Goal: Information Seeking & Learning: Learn about a topic

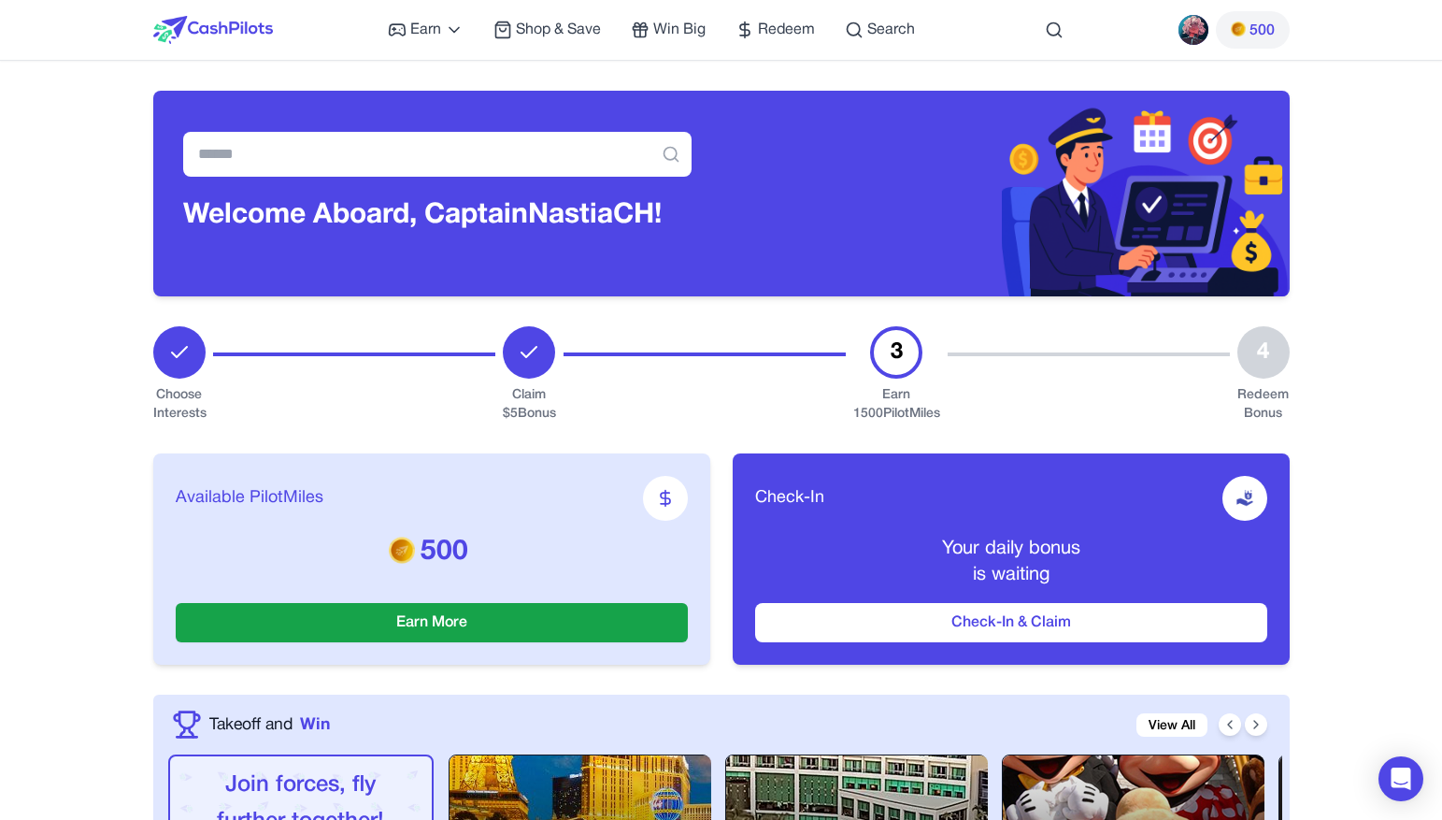
scroll to position [1354, 0]
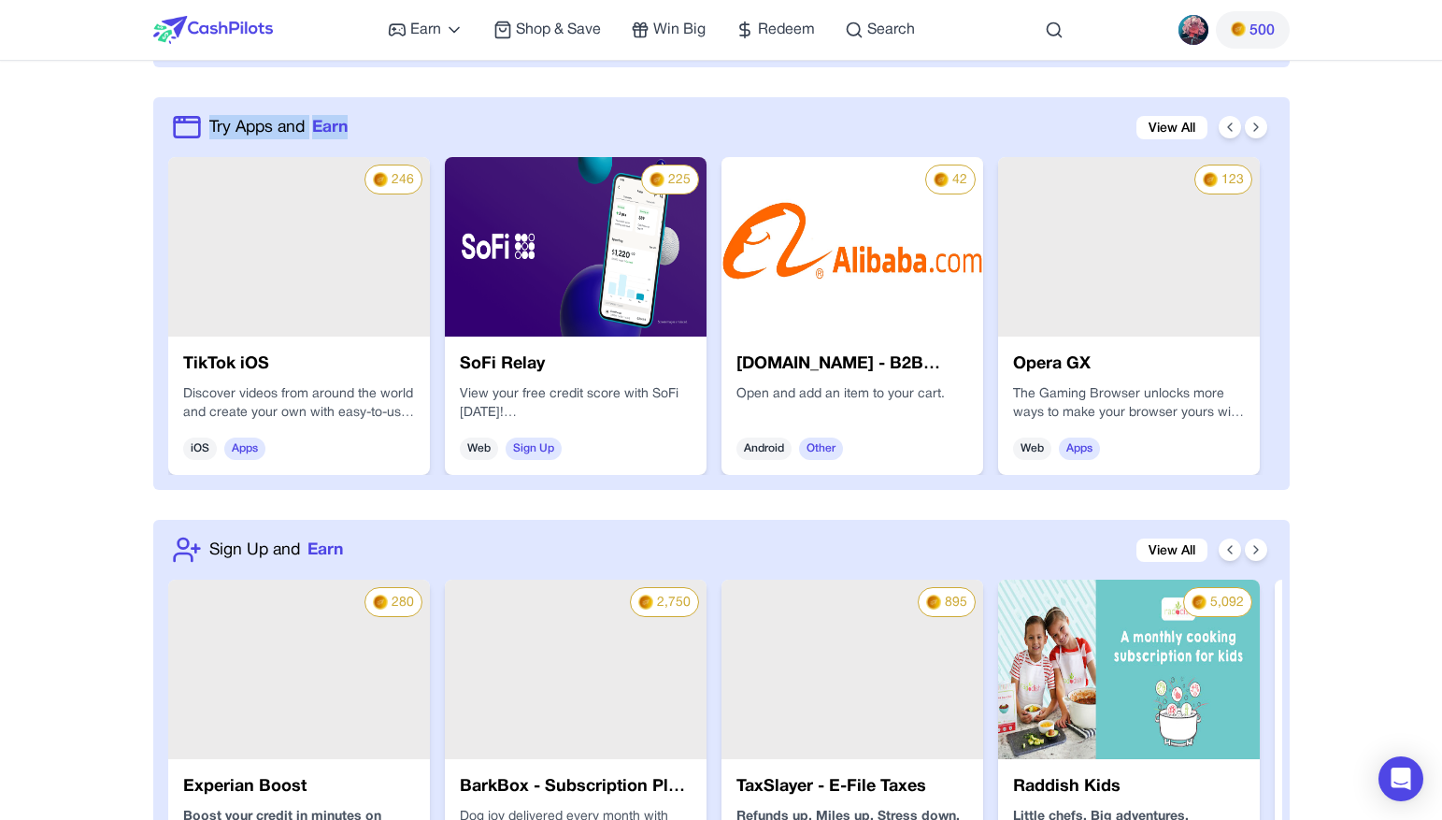
click at [238, 25] on img at bounding box center [213, 30] width 120 height 28
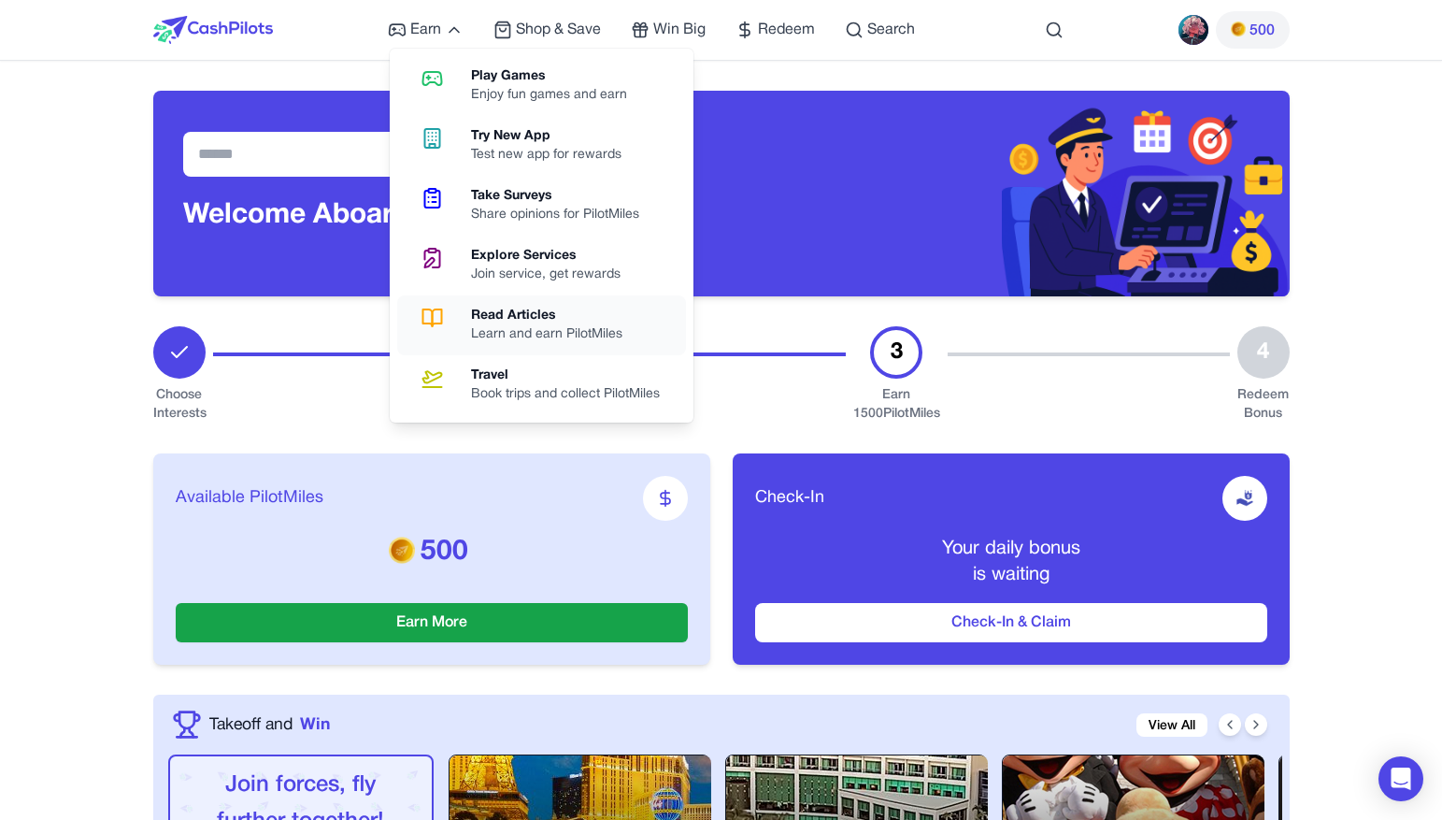
click at [526, 324] on div "Read Articles" at bounding box center [554, 316] width 166 height 19
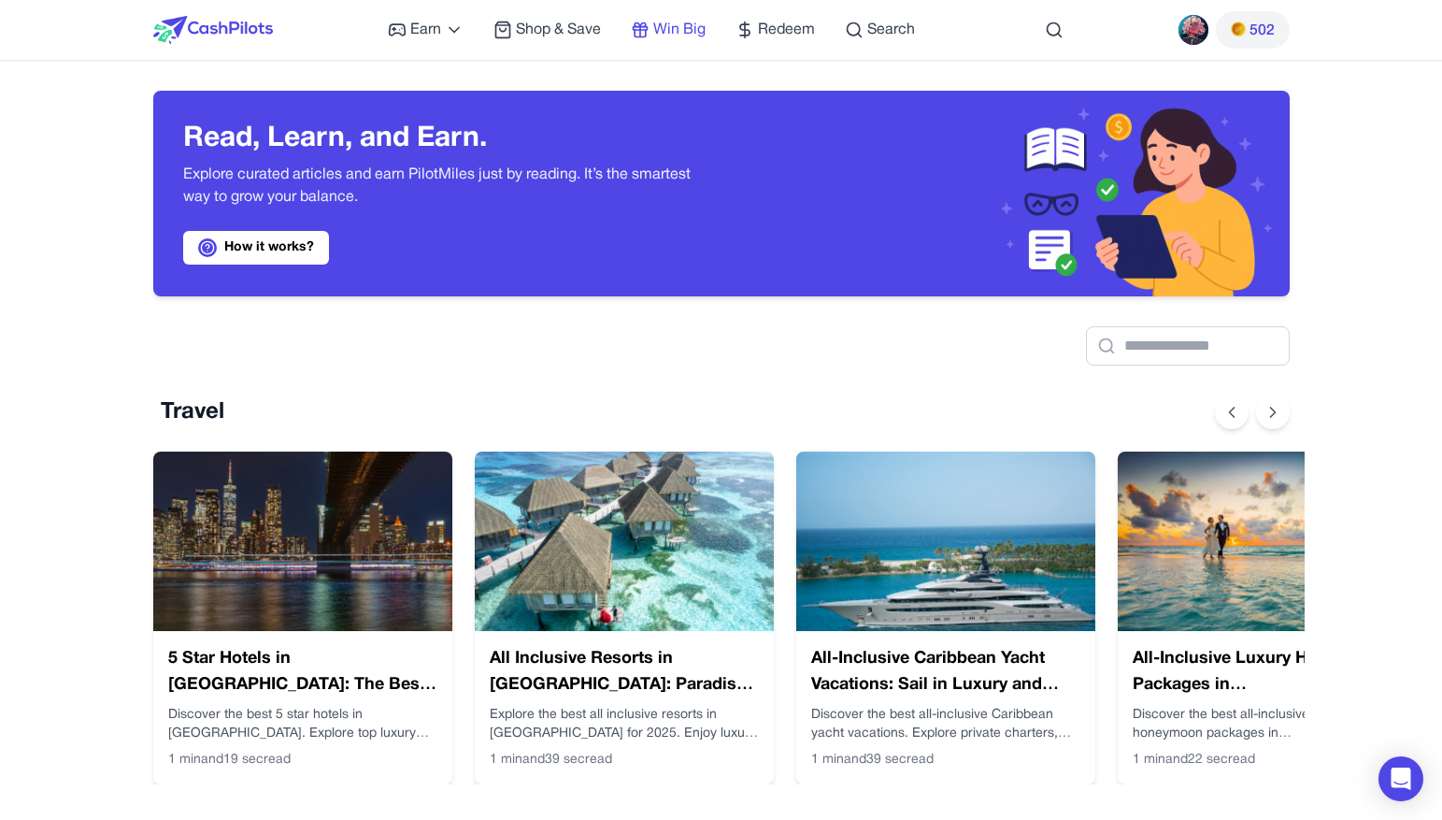
scroll to position [0, 15]
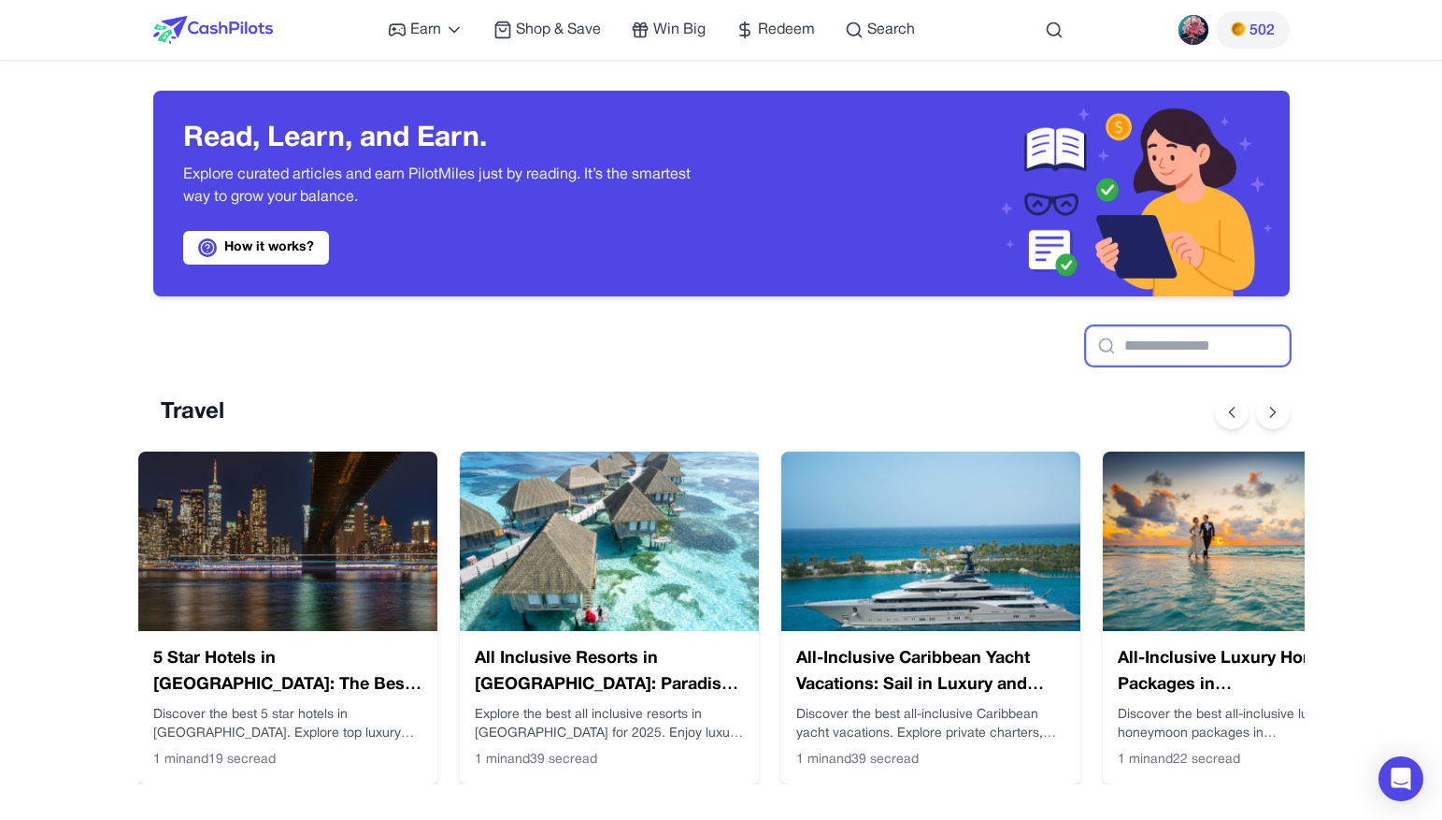
click at [1086, 342] on input "text" at bounding box center [1188, 345] width 204 height 39
click at [877, 364] on div at bounding box center [721, 330] width 1136 height 69
click at [1059, 32] on circle at bounding box center [1053, 29] width 12 height 12
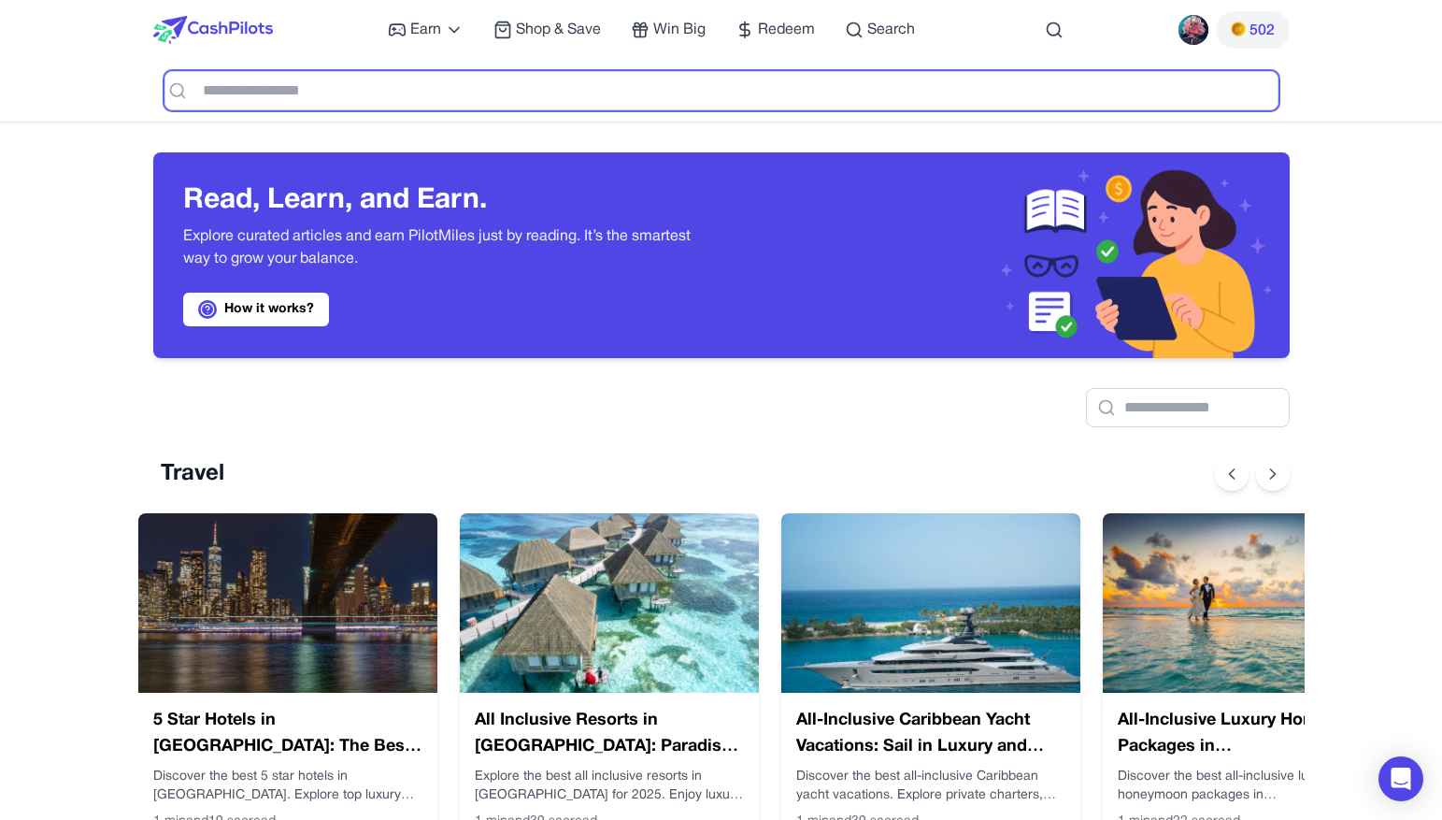
click at [586, 85] on input "text" at bounding box center [721, 90] width 1114 height 39
type input "*"
type input "****"
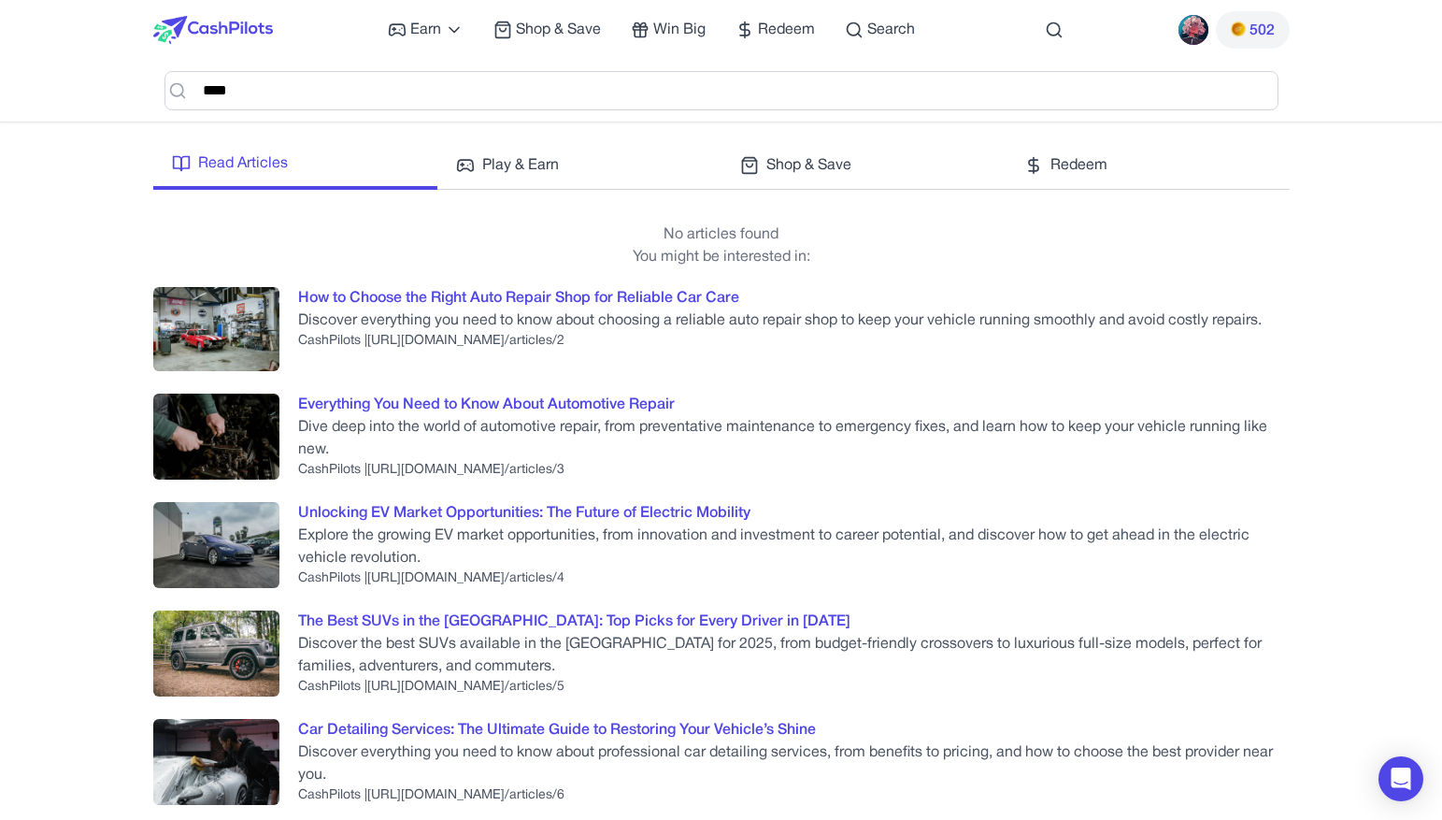
click at [235, 21] on img at bounding box center [213, 30] width 120 height 28
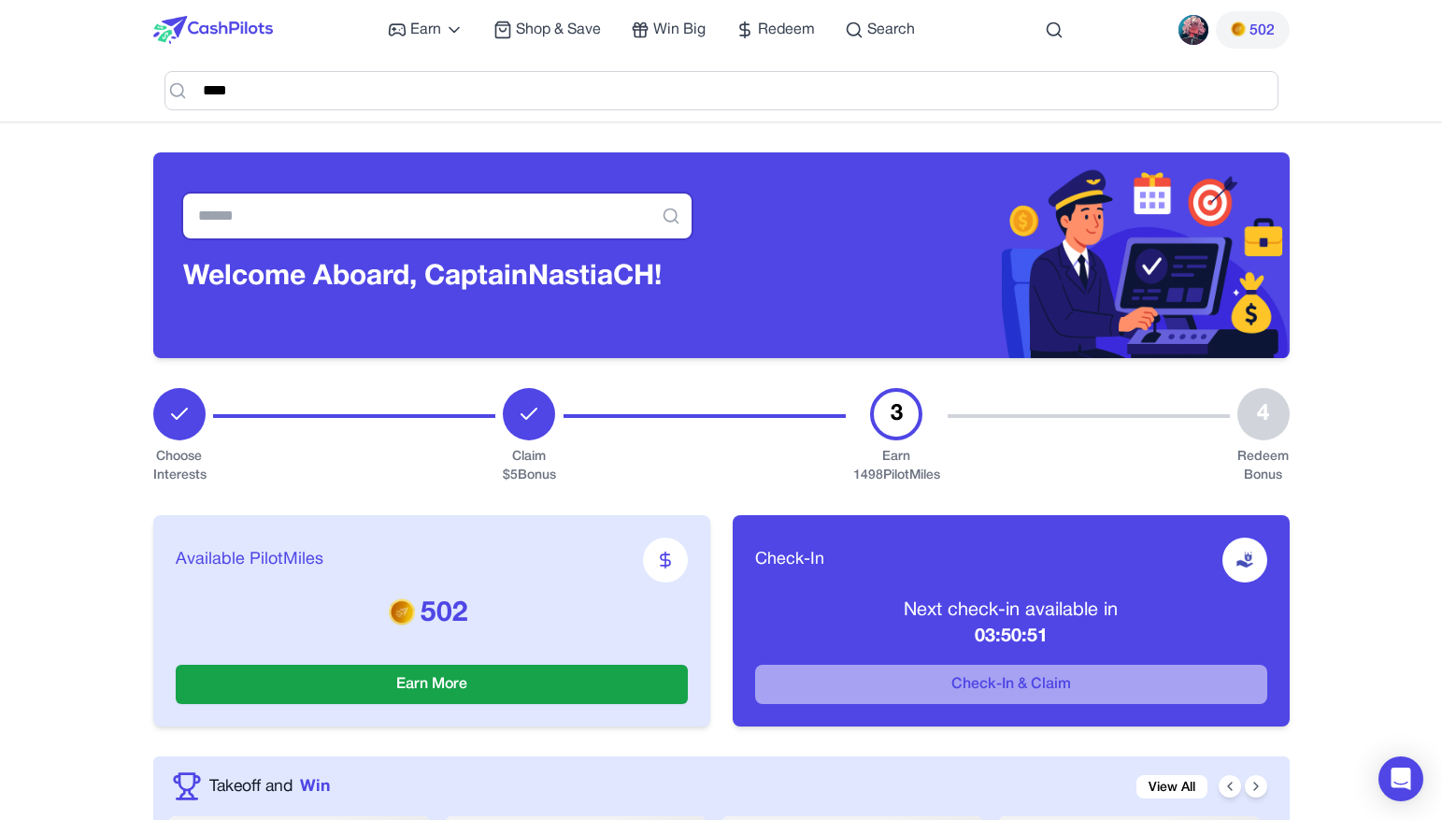
click at [500, 213] on input "text" at bounding box center [437, 215] width 508 height 45
type input "****"
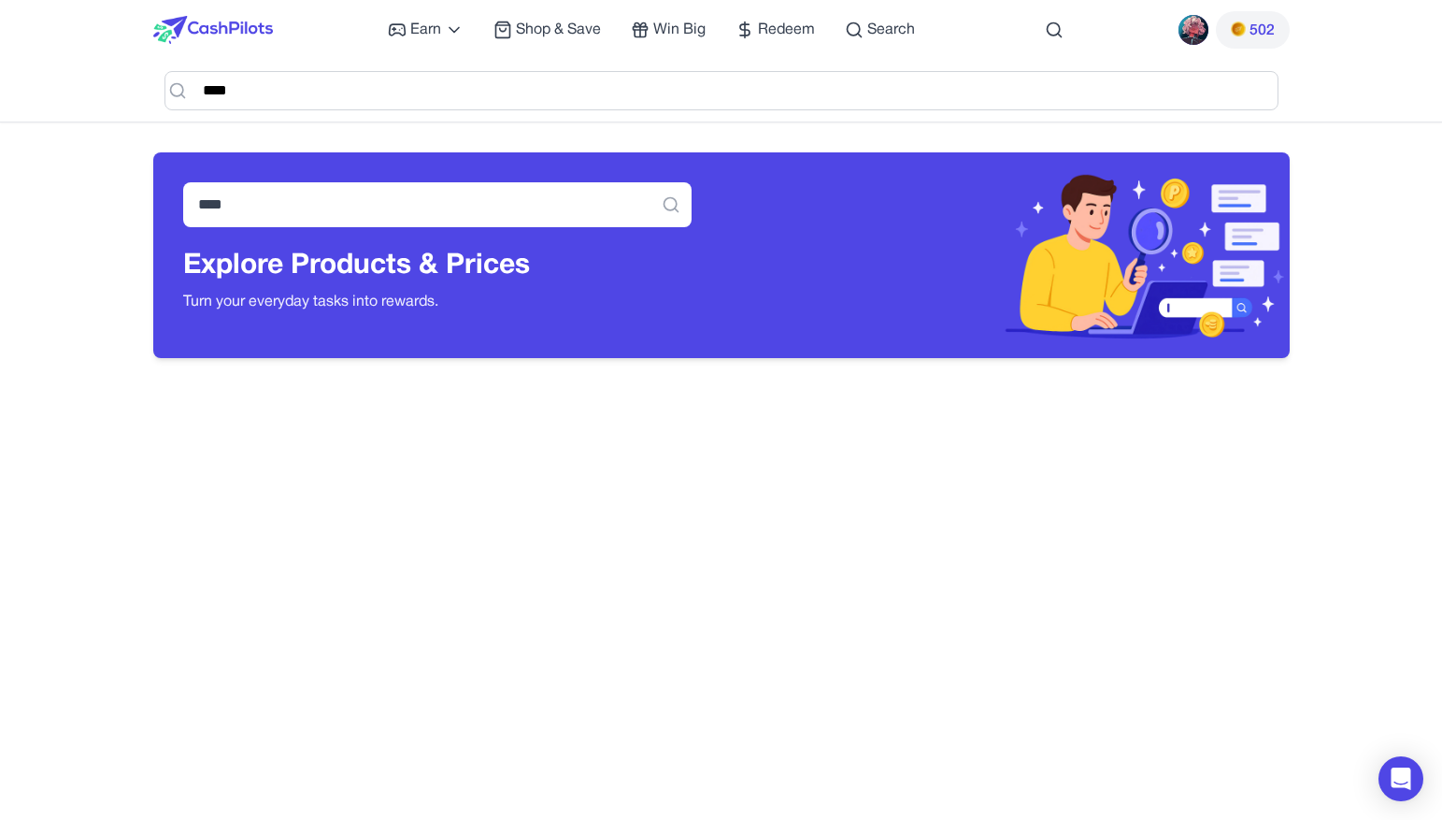
click at [252, 30] on img at bounding box center [213, 30] width 120 height 28
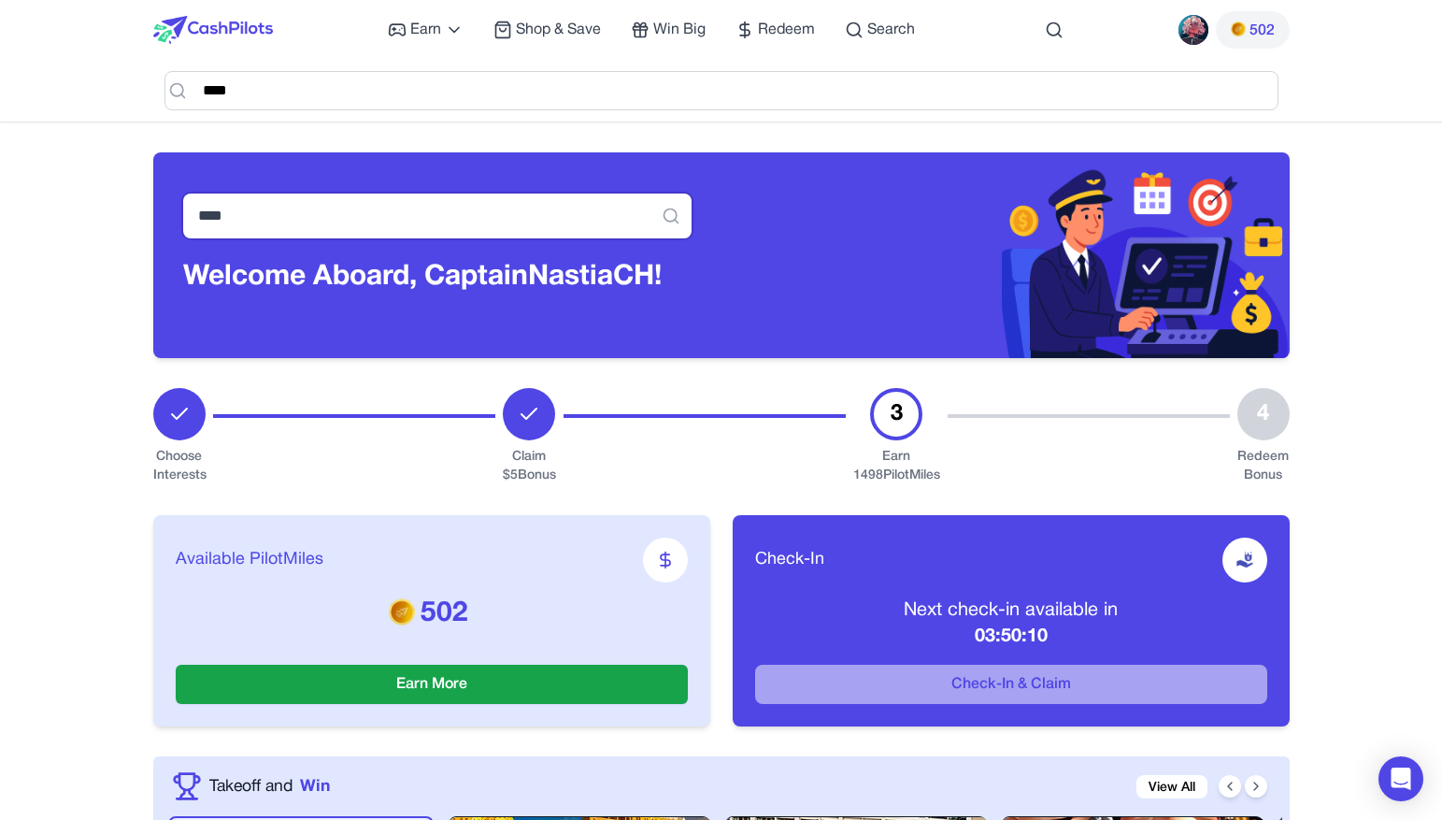
click at [495, 217] on input "****" at bounding box center [437, 215] width 508 height 45
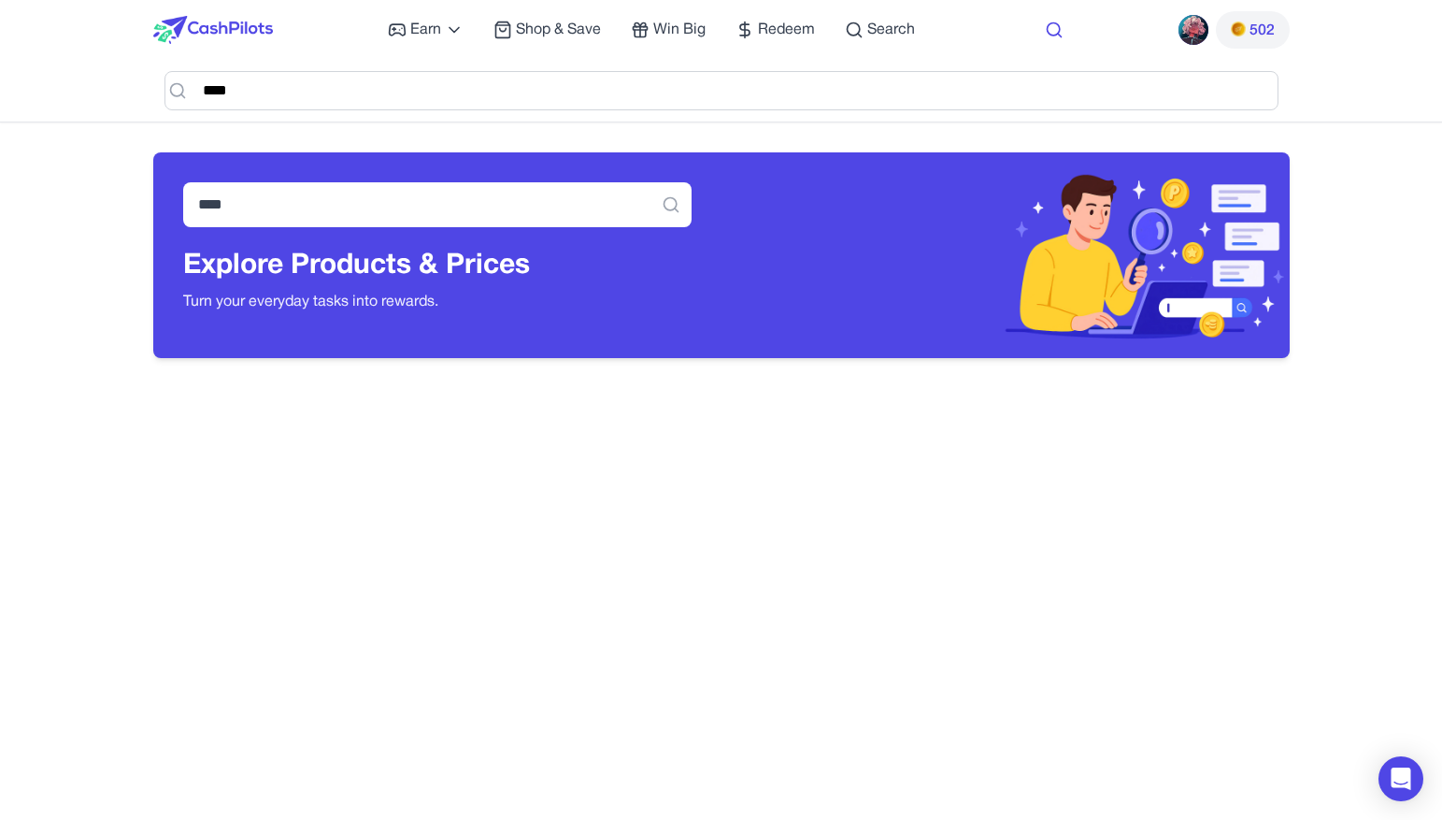
click at [1053, 38] on icon at bounding box center [1054, 30] width 19 height 19
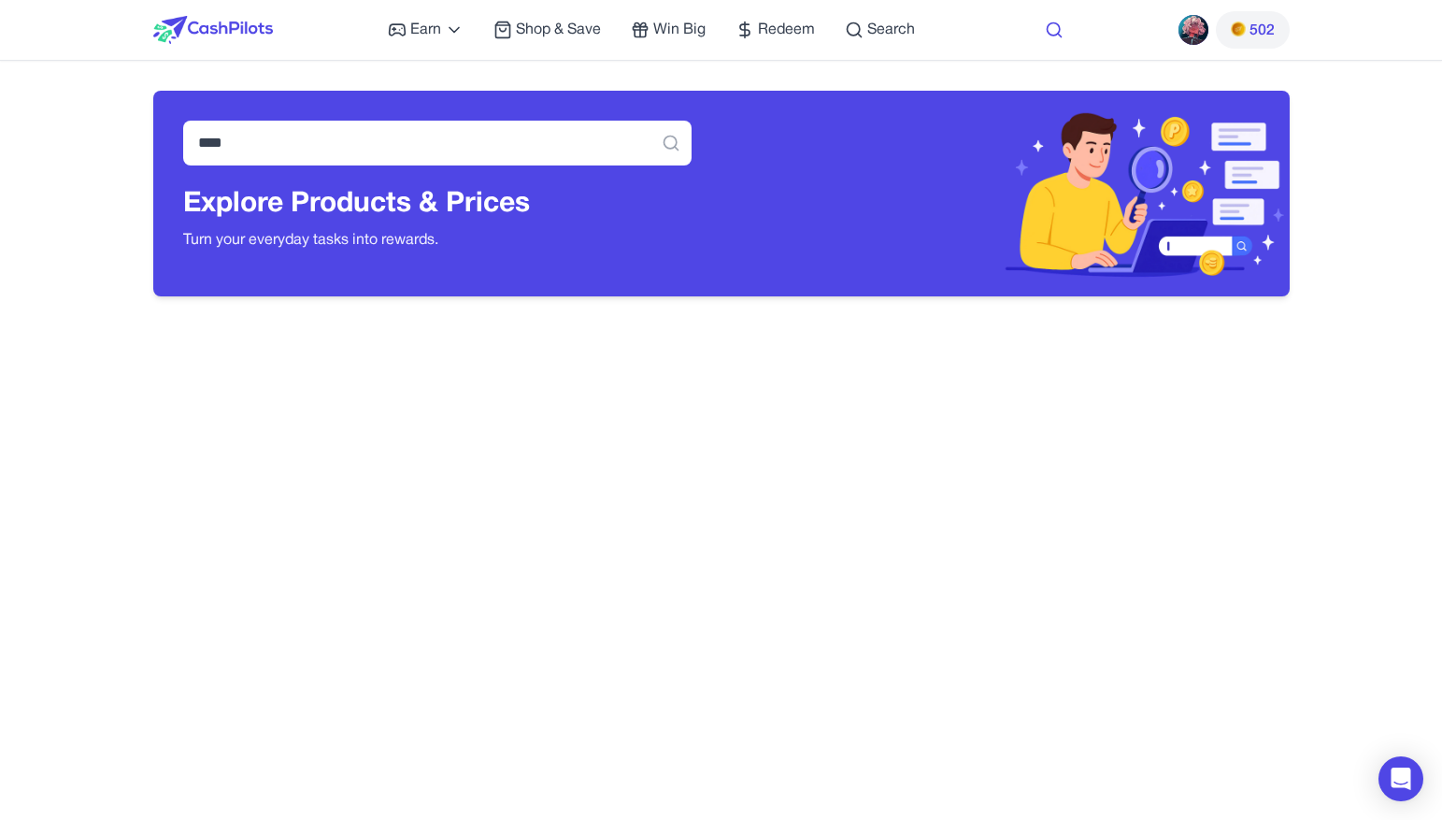
click at [1053, 29] on icon at bounding box center [1054, 30] width 19 height 19
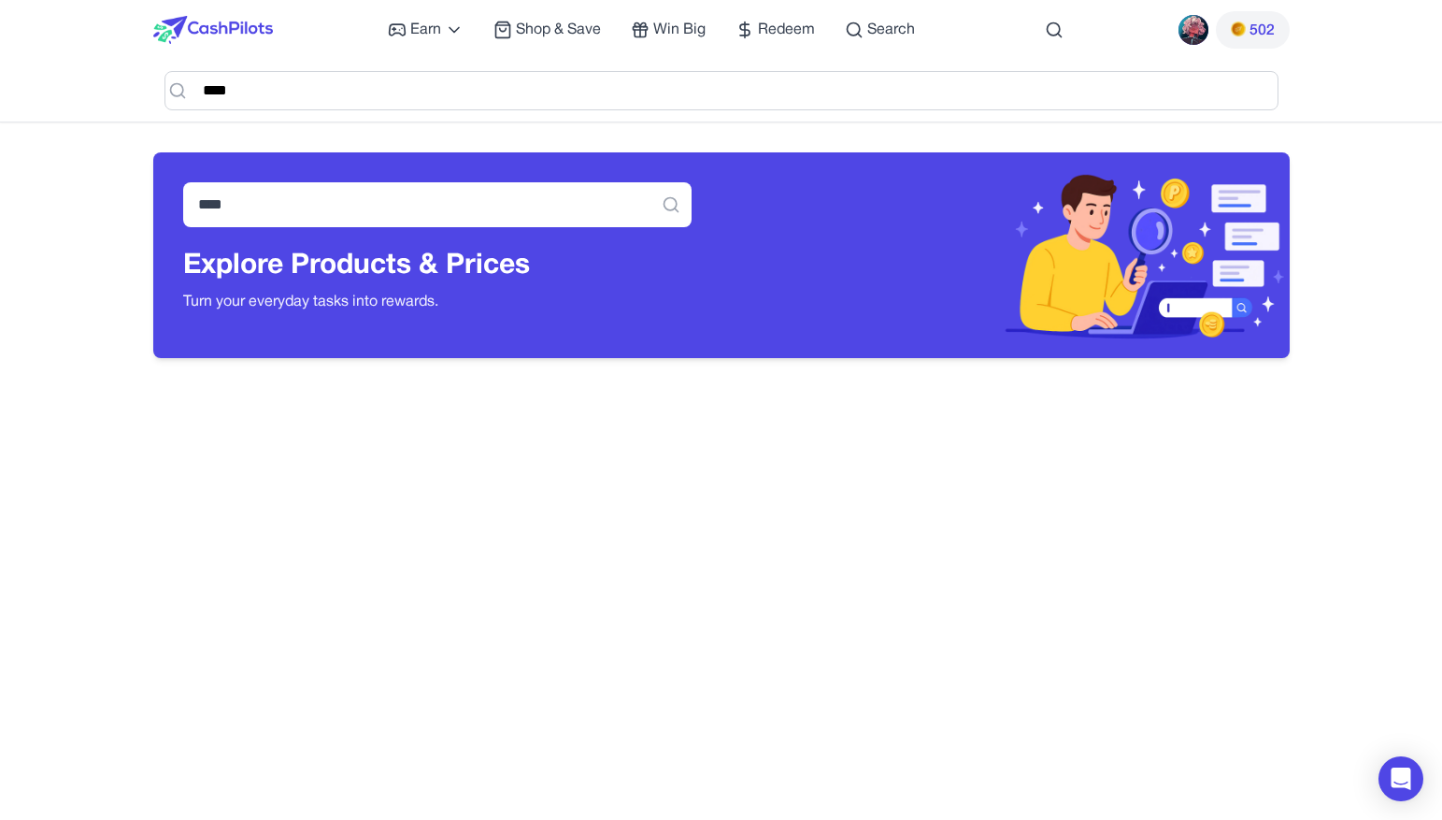
drag, startPoint x: 1250, startPoint y: 819, endPoint x: 1403, endPoint y: 317, distance: 524.7
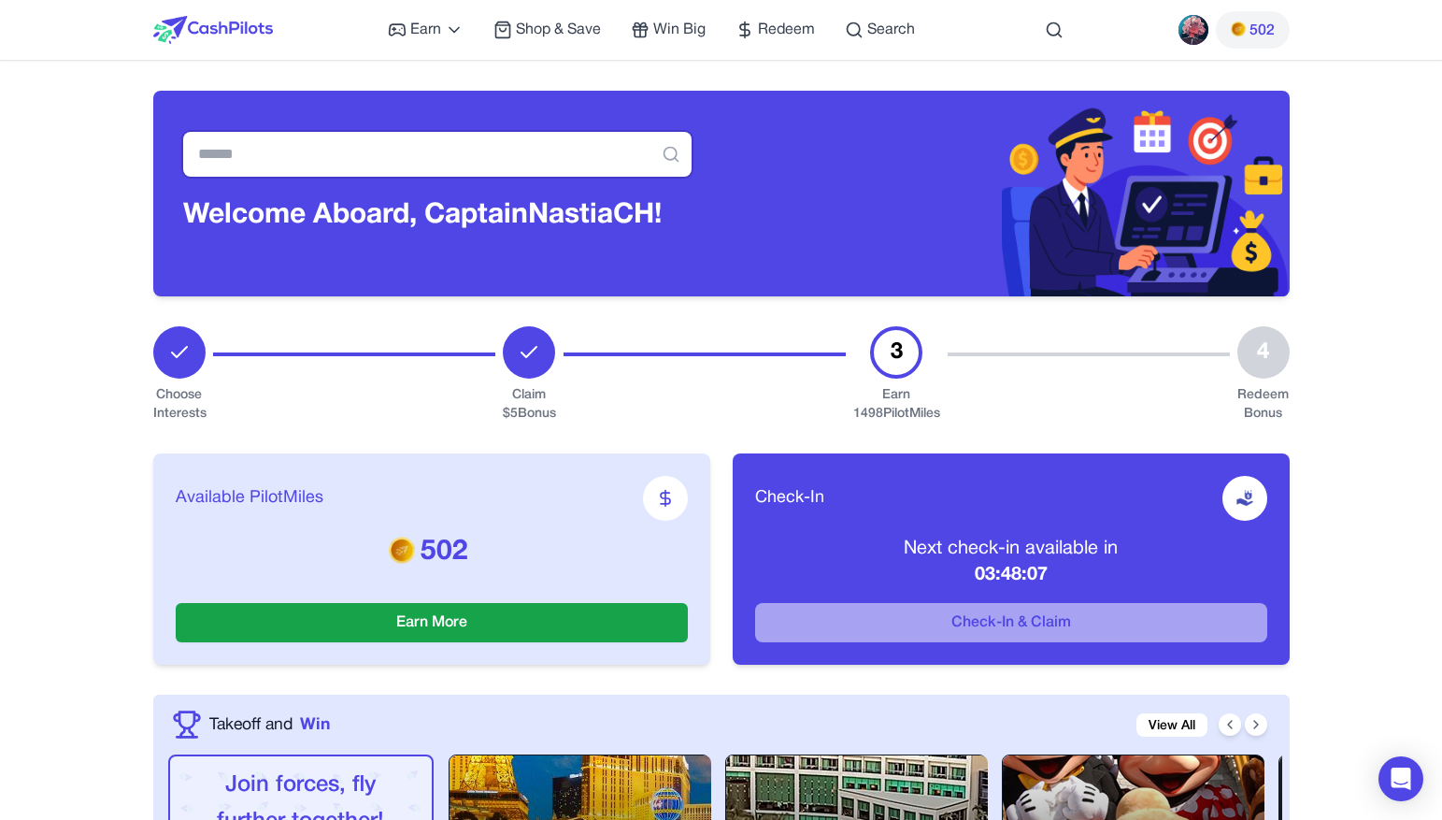
click at [391, 169] on input "text" at bounding box center [437, 154] width 508 height 45
type input "*****"
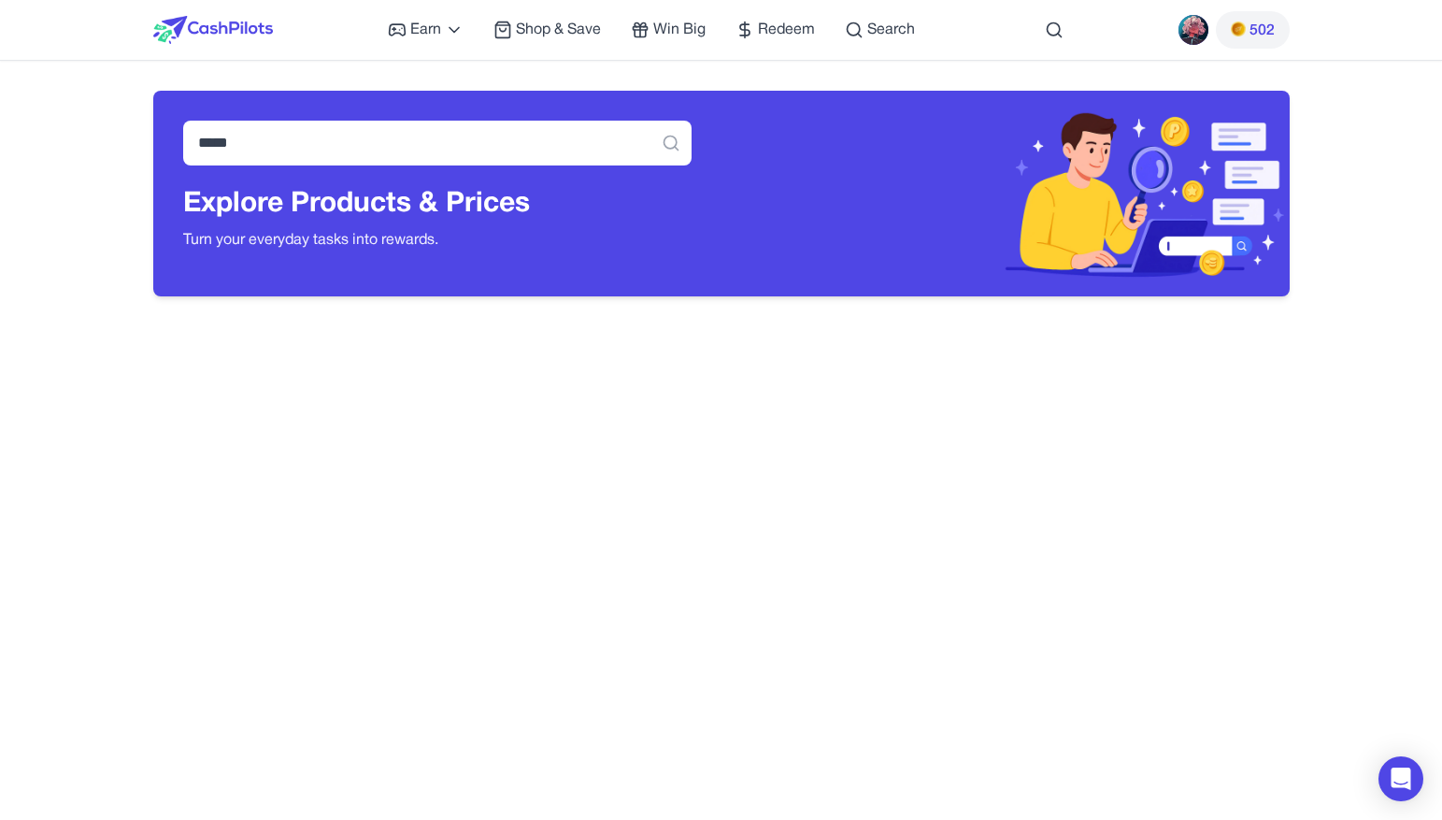
click at [219, 29] on img at bounding box center [213, 30] width 120 height 28
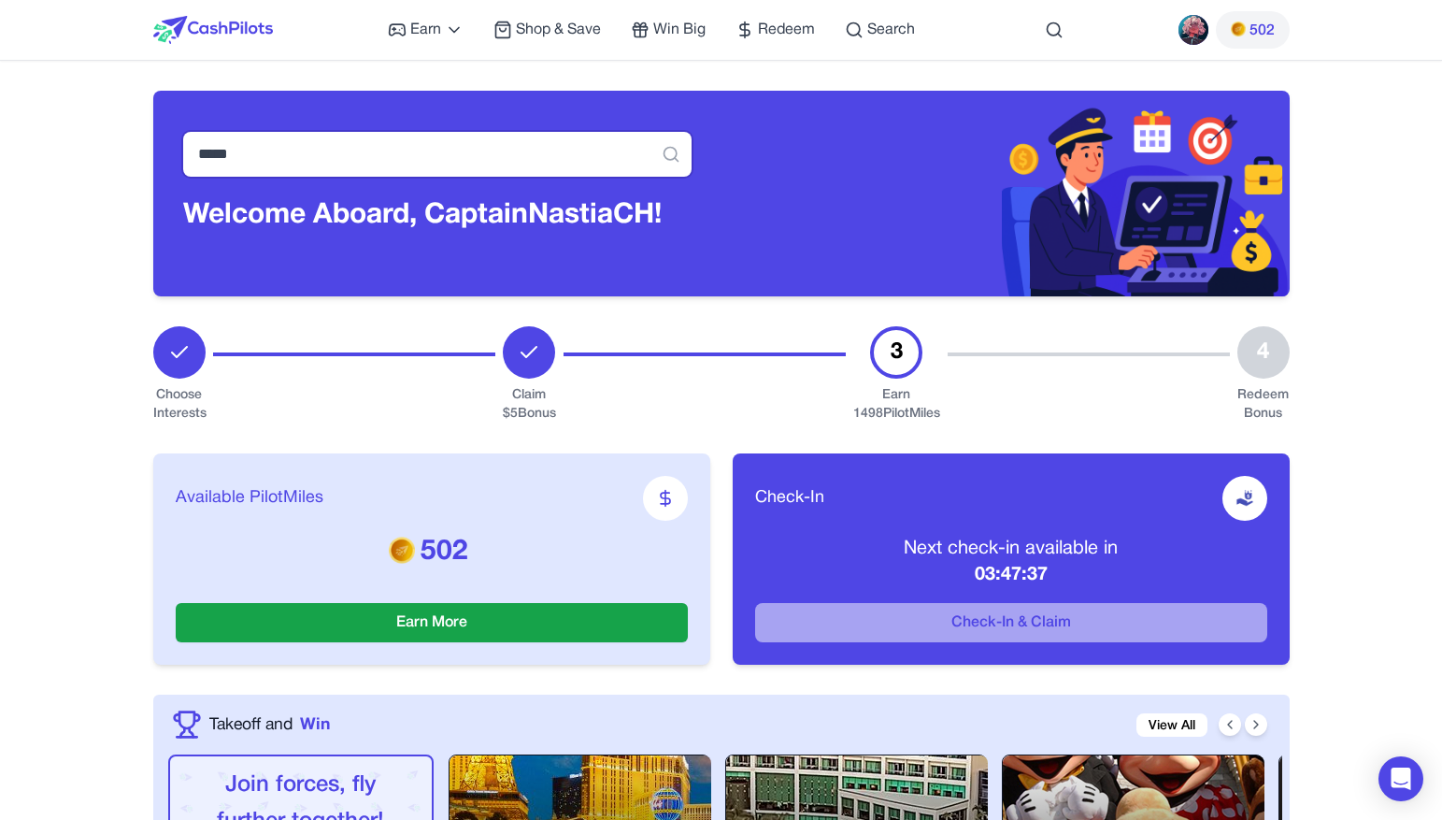
drag, startPoint x: 274, startPoint y: 152, endPoint x: 159, endPoint y: 152, distance: 115.0
click at [159, 152] on div "***** Welcome Aboard, Captain NastiaCH!" at bounding box center [437, 194] width 568 height 206
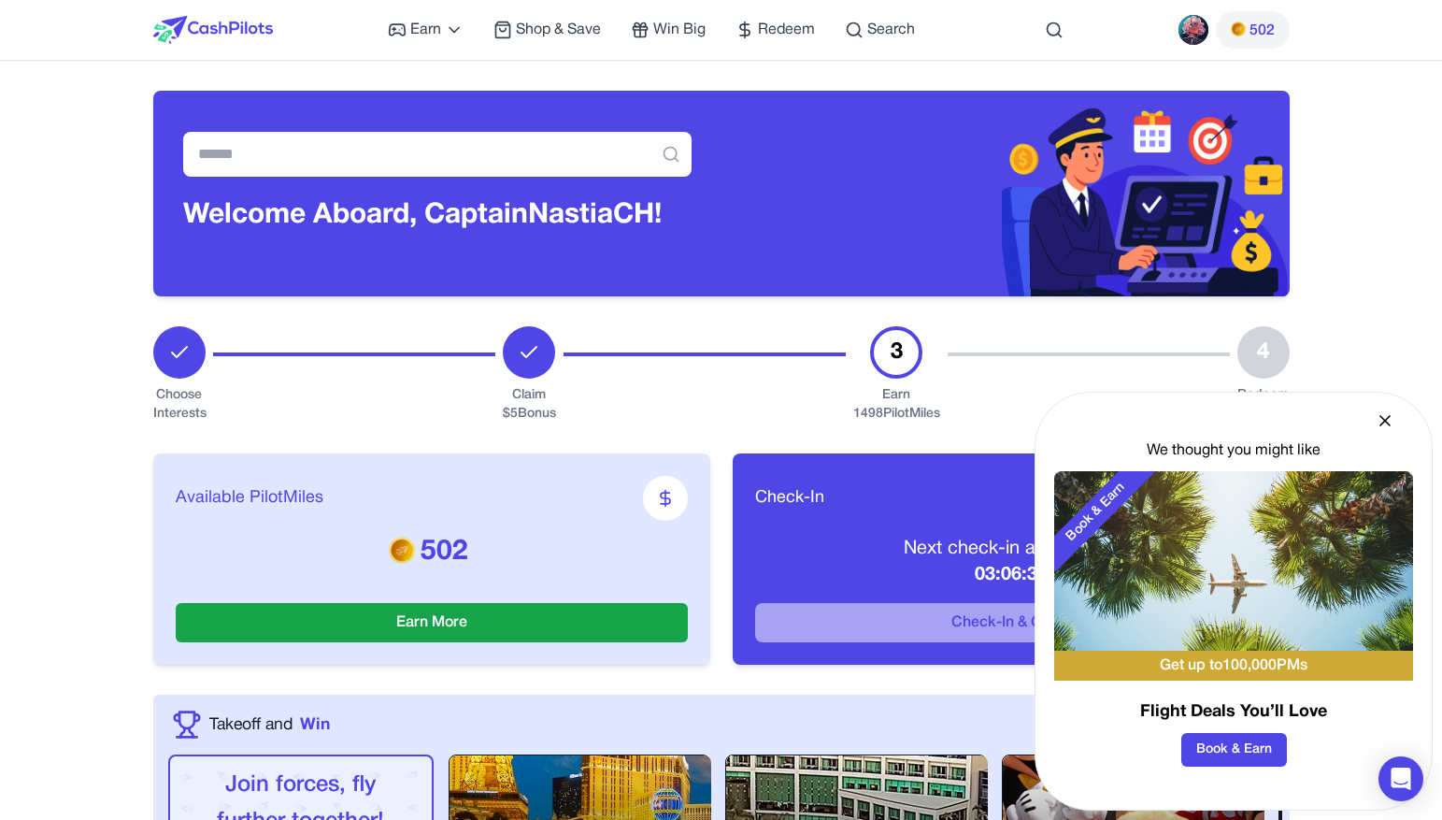
click at [1381, 420] on icon at bounding box center [1385, 420] width 19 height 19
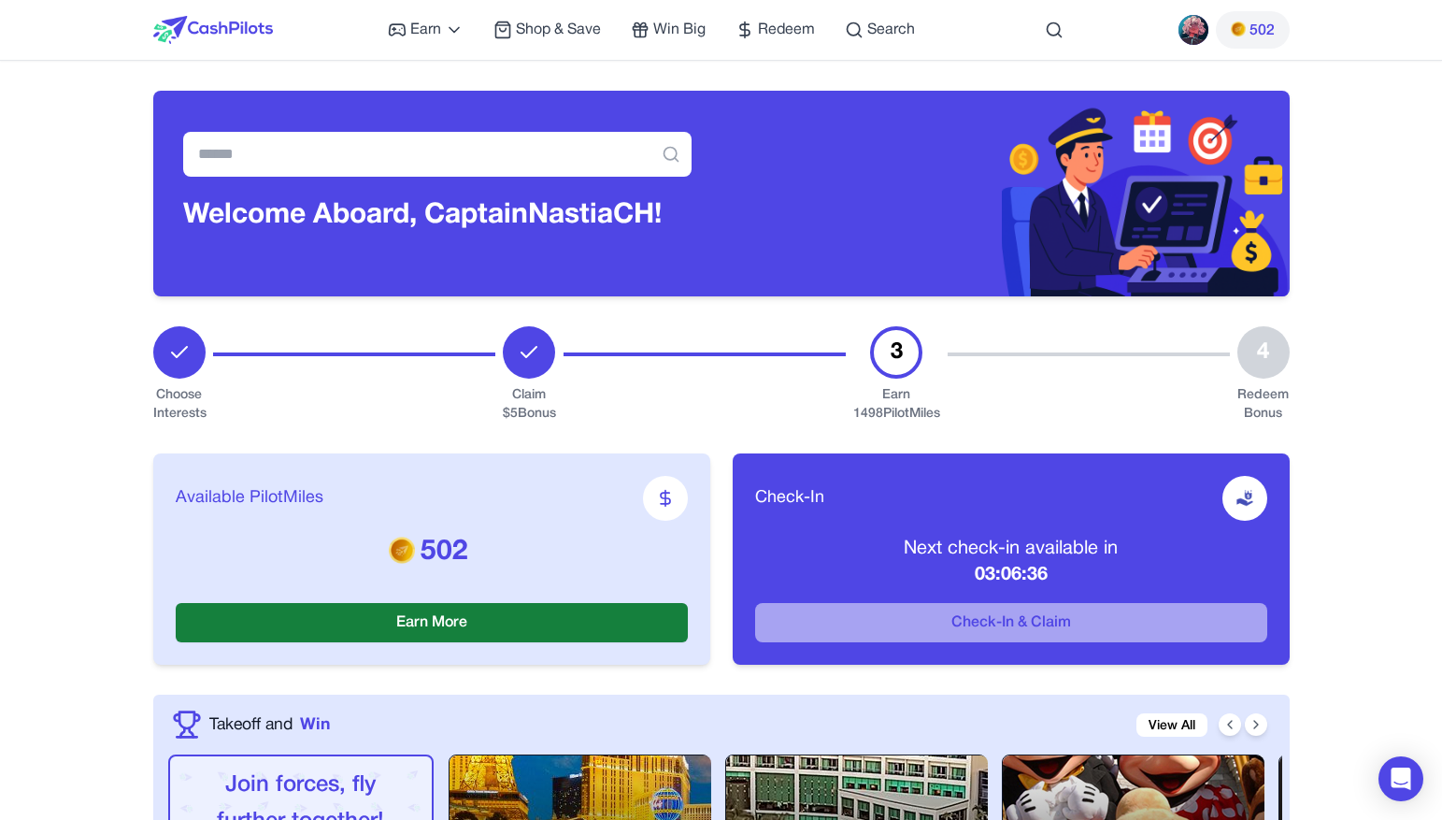
click at [531, 624] on button "Earn More" at bounding box center [432, 622] width 512 height 39
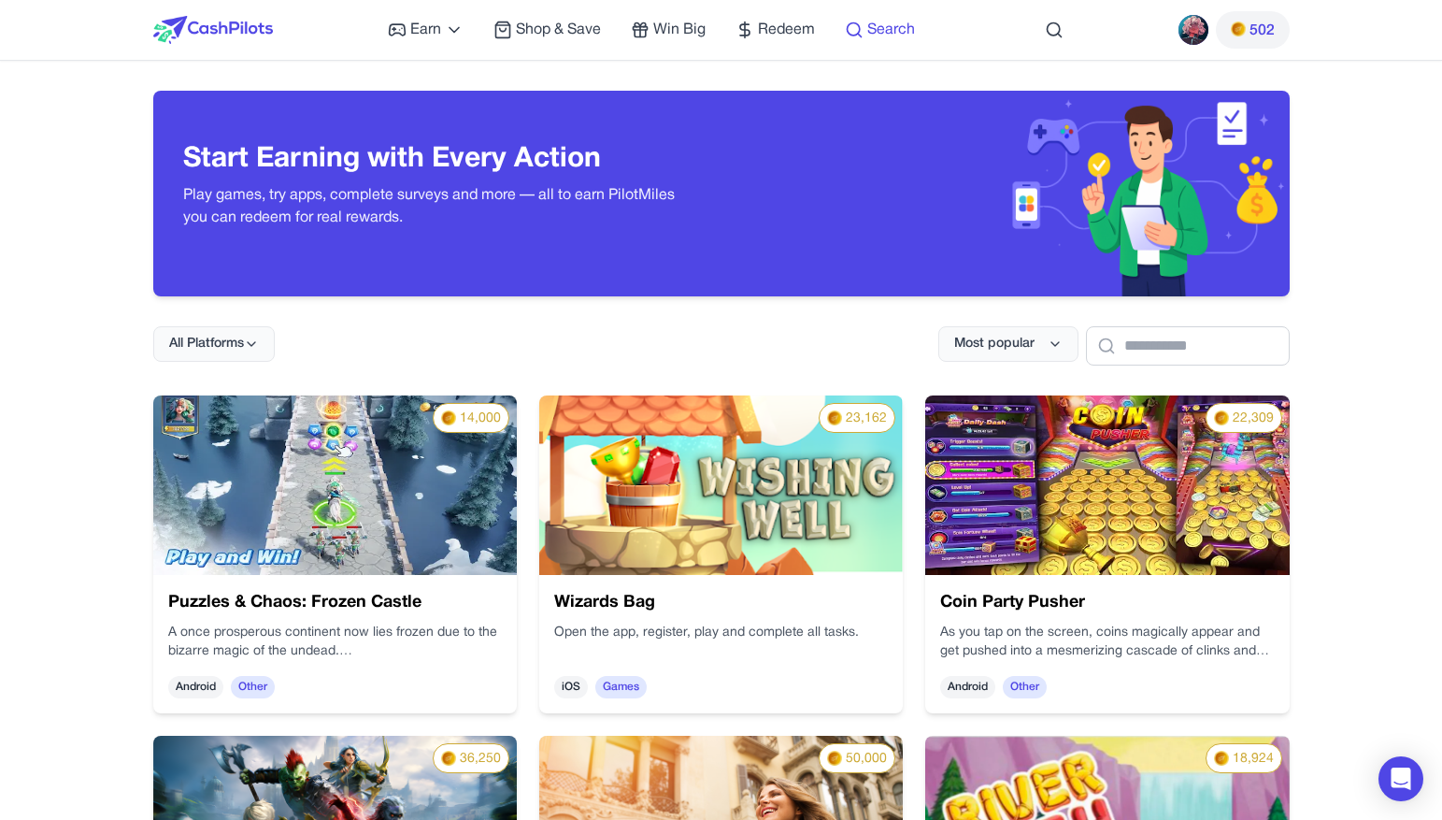
click at [884, 29] on span "Search" at bounding box center [891, 30] width 48 height 22
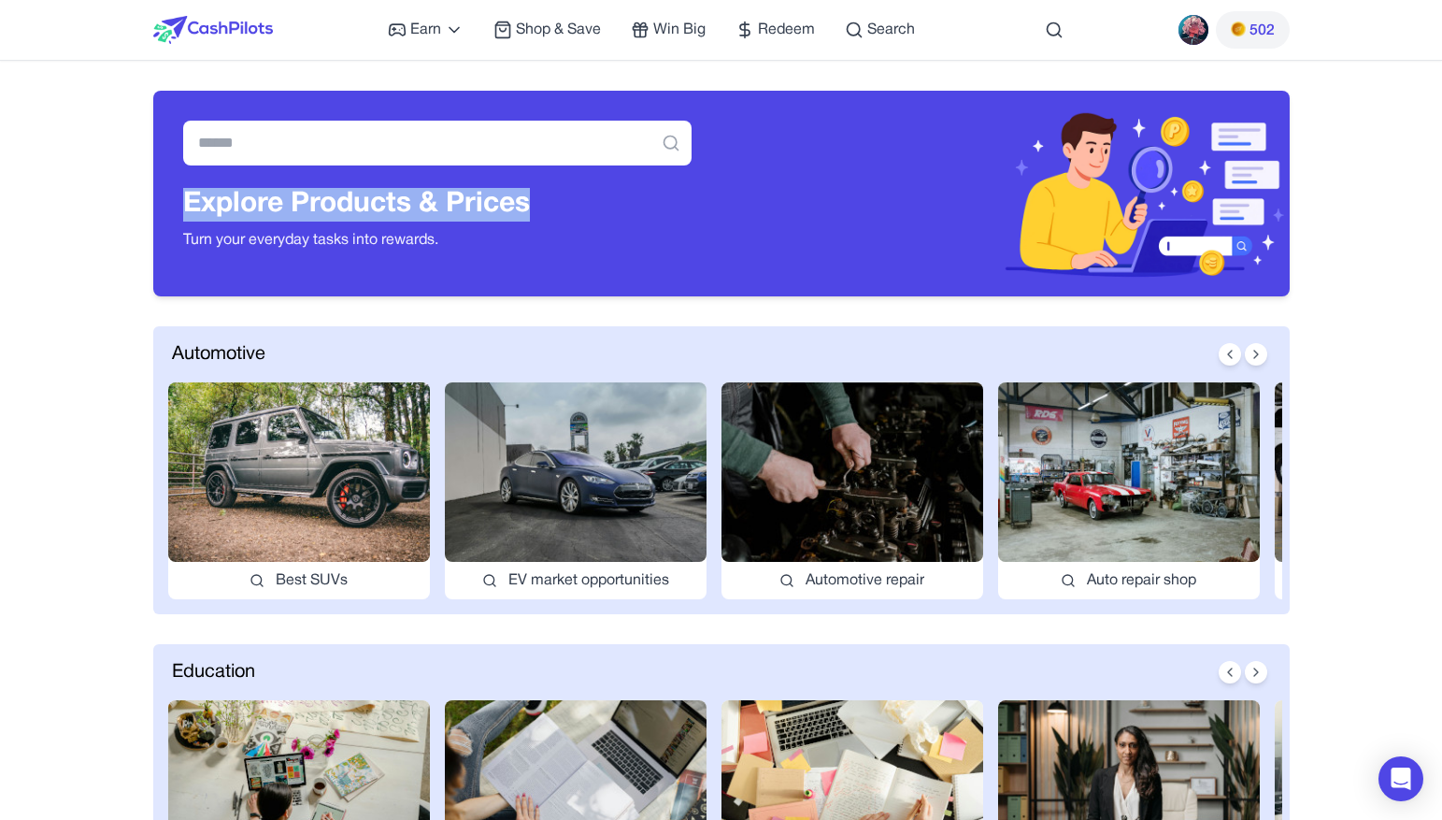
drag, startPoint x: 549, startPoint y: 201, endPoint x: 182, endPoint y: 203, distance: 366.4
click at [183, 203] on h3 "Explore Products & Prices" at bounding box center [437, 205] width 508 height 34
copy h3 "Explore Products & Prices"
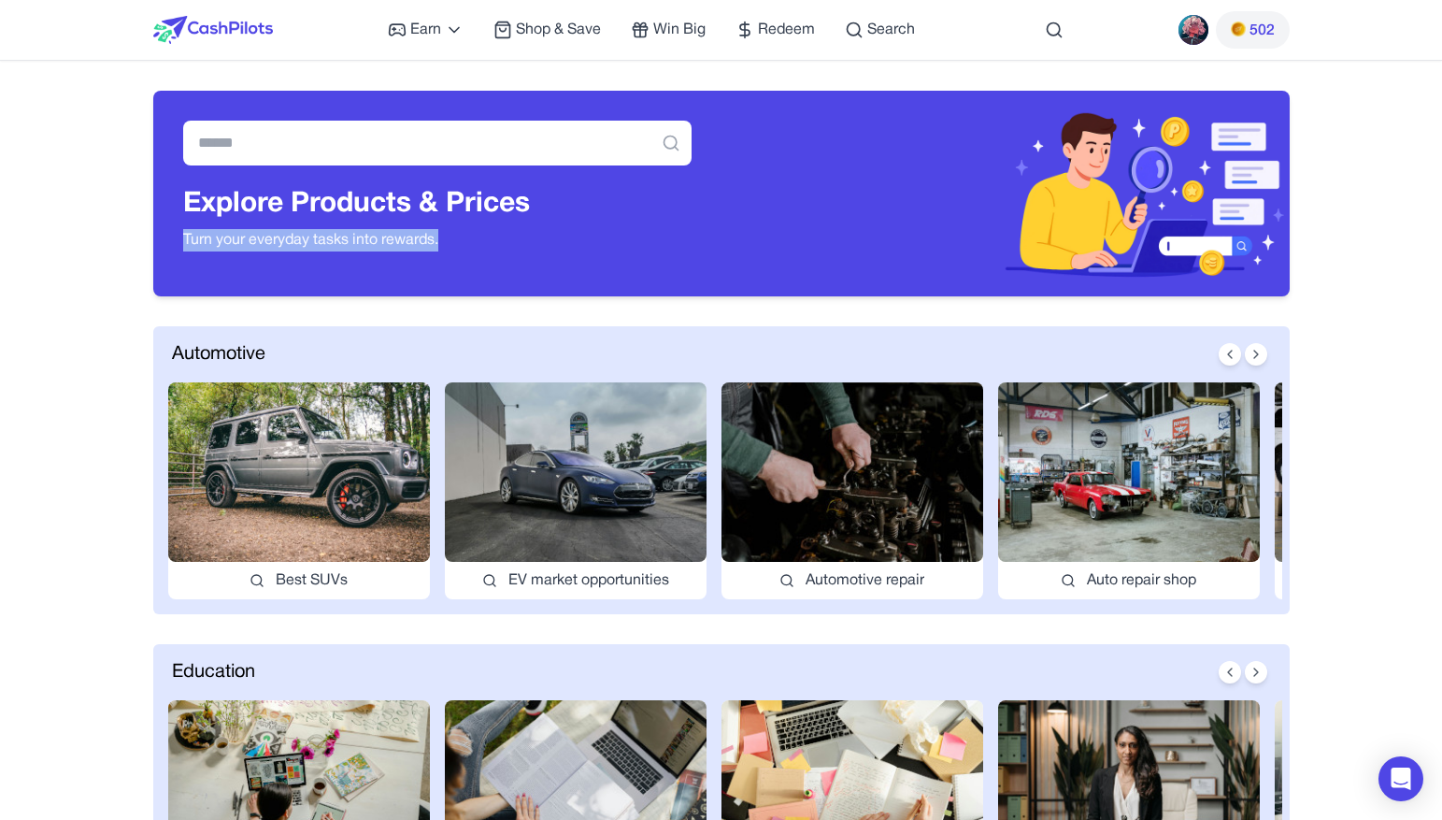
drag, startPoint x: 454, startPoint y: 231, endPoint x: 161, endPoint y: 232, distance: 293.5
click at [161, 232] on div "Explore Products & Prices Turn your everyday tasks into rewards." at bounding box center [437, 194] width 568 height 206
copy p "Turn your everyday tasks into rewards."
